Goal: Find specific page/section: Find specific page/section

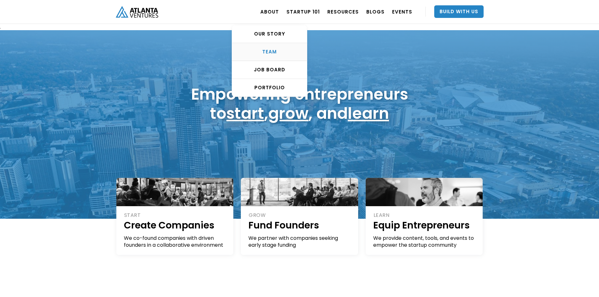
click at [280, 52] on div "TEAM" at bounding box center [269, 52] width 75 height 6
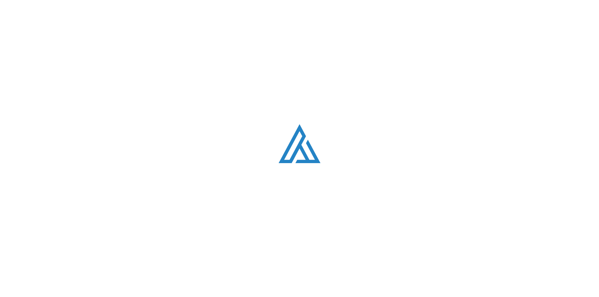
scroll to position [797, 0]
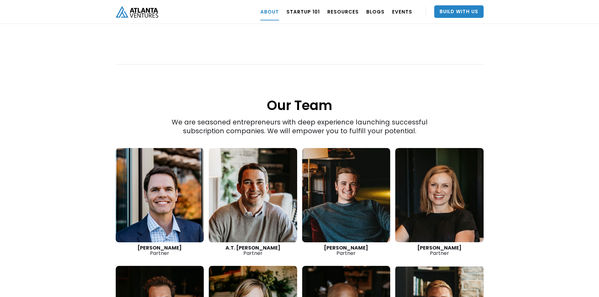
click at [446, 174] on link at bounding box center [440, 195] width 88 height 94
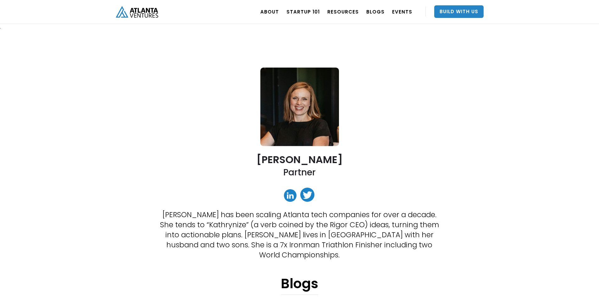
click at [309, 158] on h2 "[PERSON_NAME]" at bounding box center [300, 159] width 86 height 11
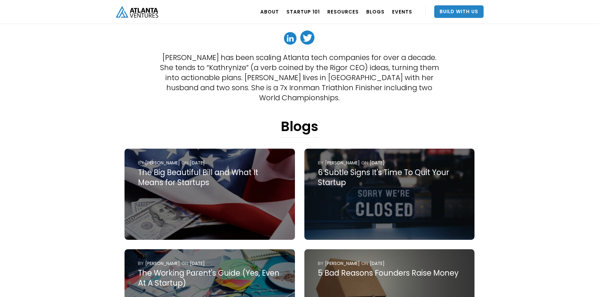
scroll to position [220, 0]
